Goal: Task Accomplishment & Management: Use online tool/utility

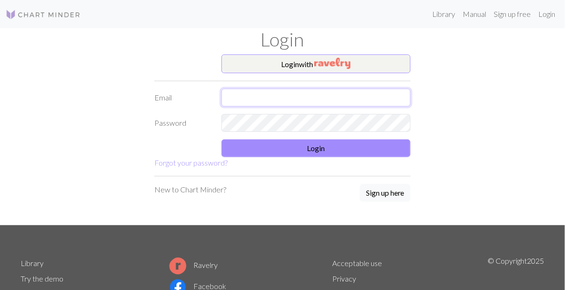
click at [292, 98] on input "text" at bounding box center [315, 98] width 189 height 18
type input "[EMAIL_ADDRESS][DOMAIN_NAME]"
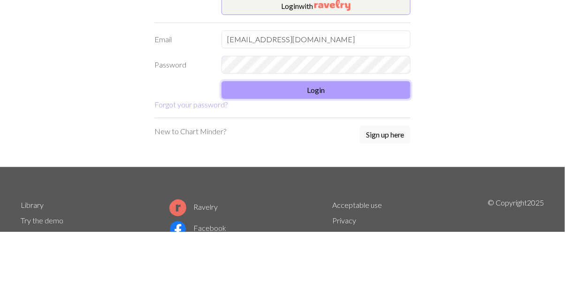
click at [366, 148] on button "Login" at bounding box center [315, 148] width 189 height 18
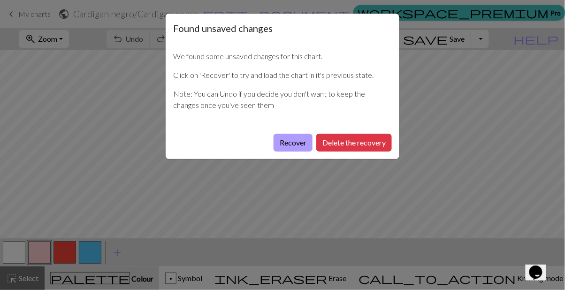
click at [287, 141] on button "Recover" at bounding box center [292, 143] width 39 height 18
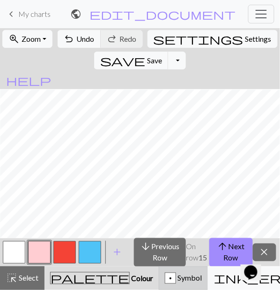
scroll to position [148, 0]
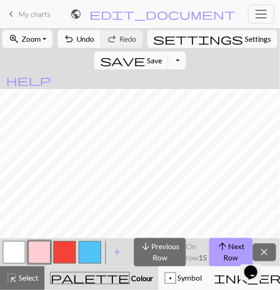
click at [229, 249] on button "arrow_upward Next Row" at bounding box center [232, 252] width 44 height 29
click at [230, 252] on button "arrow_upward Next Row" at bounding box center [232, 252] width 44 height 29
click at [229, 253] on button "arrow_upward Next Row" at bounding box center [232, 252] width 44 height 29
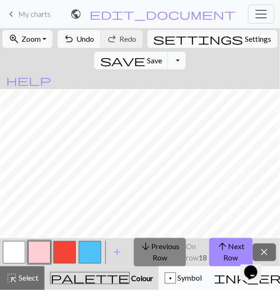
click at [166, 253] on button "arrow_downward Previous Row" at bounding box center [160, 252] width 52 height 29
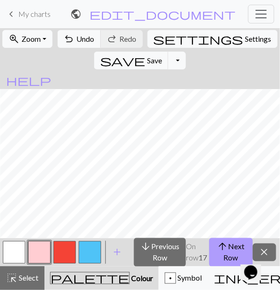
click at [222, 245] on span "arrow_upward" at bounding box center [223, 246] width 11 height 13
click at [229, 250] on button "arrow_upward Next Row" at bounding box center [232, 252] width 44 height 29
click at [226, 251] on span "arrow_upward" at bounding box center [223, 246] width 11 height 13
click at [238, 242] on button "arrow_upward Next Row" at bounding box center [232, 252] width 44 height 29
click at [227, 253] on button "arrow_upward Next Row" at bounding box center [232, 252] width 44 height 29
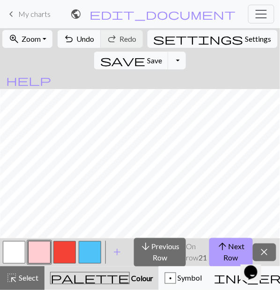
click at [225, 251] on span "arrow_upward" at bounding box center [223, 246] width 11 height 13
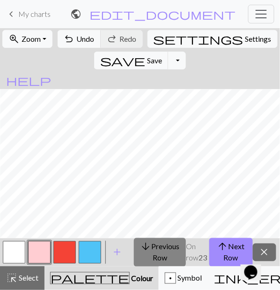
click at [173, 253] on button "arrow_downward Previous Row" at bounding box center [160, 252] width 52 height 29
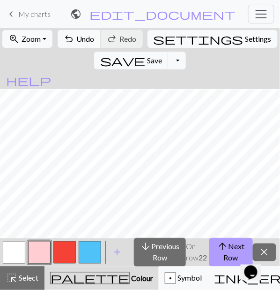
click at [229, 244] on button "arrow_upward Next Row" at bounding box center [232, 252] width 44 height 29
click at [229, 247] on button "arrow_upward Next Row" at bounding box center [232, 252] width 44 height 29
click at [227, 247] on span "arrow_upward" at bounding box center [223, 246] width 11 height 13
